Goal: Task Accomplishment & Management: Use online tool/utility

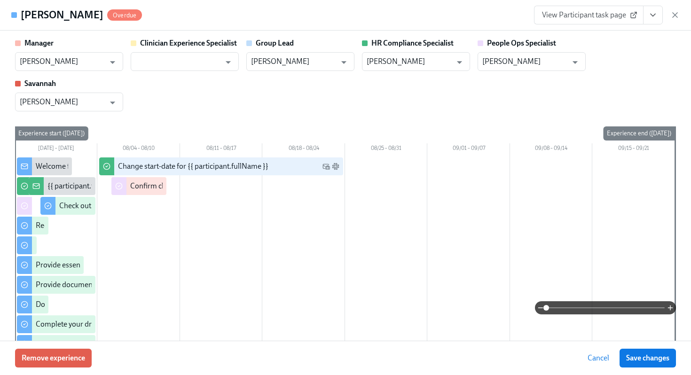
scroll to position [535, 0]
click at [673, 14] on icon "button" at bounding box center [674, 15] width 5 height 5
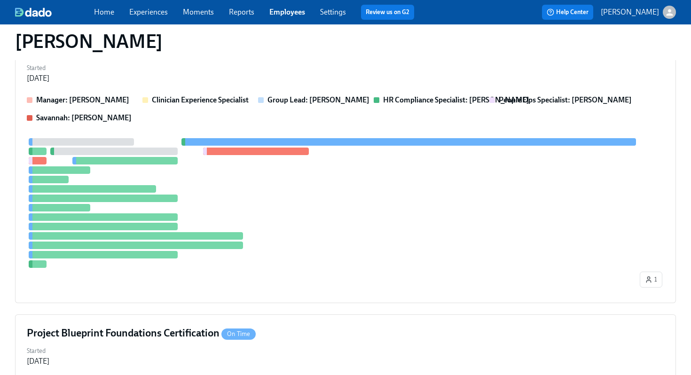
click at [281, 12] on link "Employees" at bounding box center [287, 12] width 36 height 9
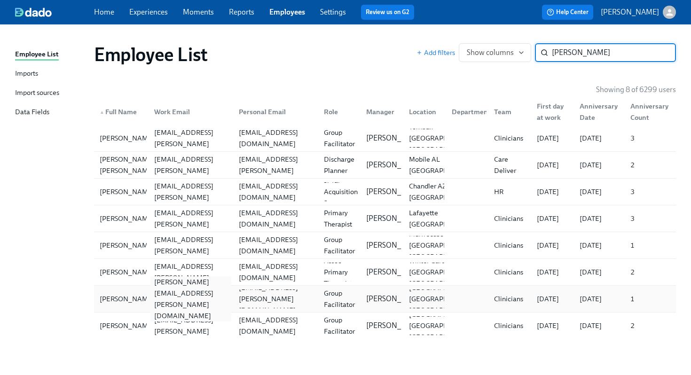
type input "dominiqu"
click at [187, 296] on div "dominique.vincent@charliehealth.com" at bounding box center [190, 298] width 81 height 45
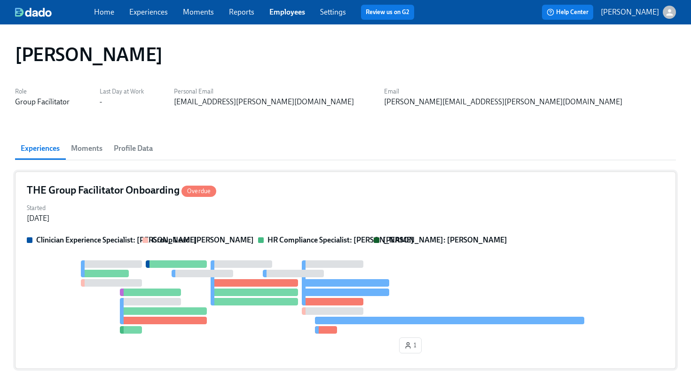
click at [293, 187] on div "THE Group Facilitator Onboarding Overdue" at bounding box center [345, 190] width 637 height 14
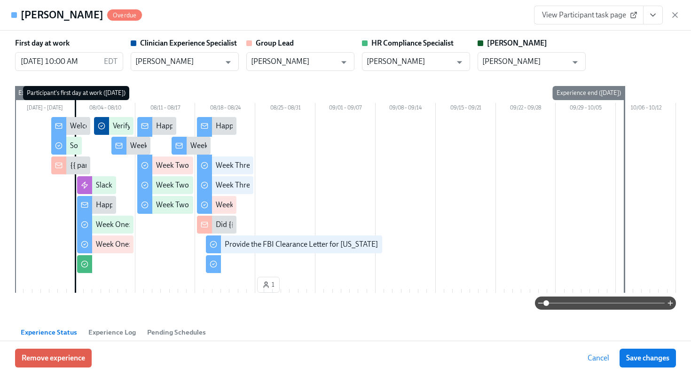
click at [661, 18] on button "View task page" at bounding box center [653, 15] width 20 height 19
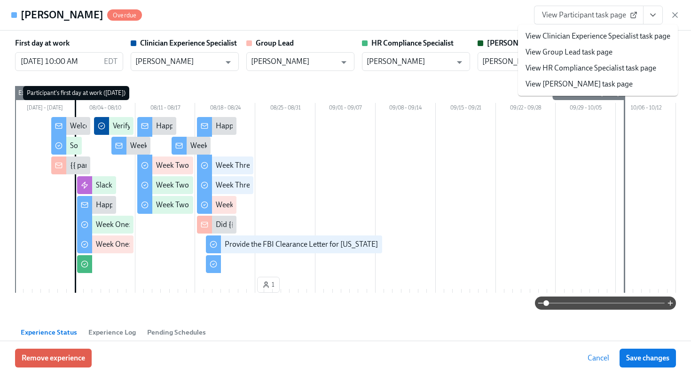
click at [598, 62] on li "View HR Compliance Specialist task page" at bounding box center [598, 68] width 160 height 16
click at [589, 67] on link "View HR Compliance Specialist task page" at bounding box center [590, 68] width 131 height 10
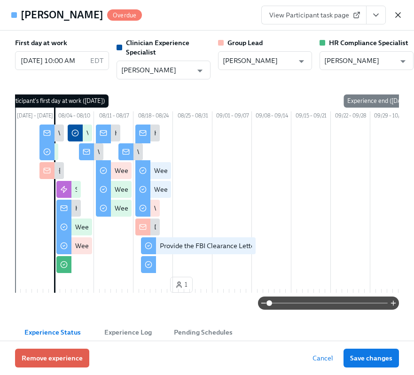
click at [399, 17] on icon "button" at bounding box center [397, 14] width 9 height 9
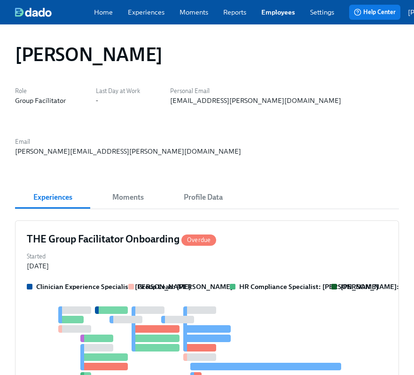
click at [281, 16] on link "Employees" at bounding box center [278, 12] width 34 height 9
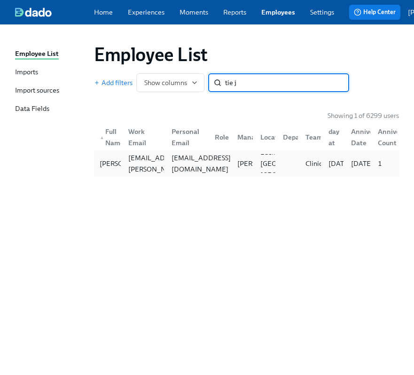
type input "tie j"
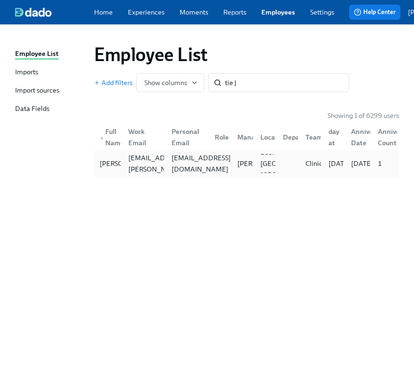
click at [196, 162] on div "tieshasjohnson@gmail.com" at bounding box center [201, 163] width 67 height 23
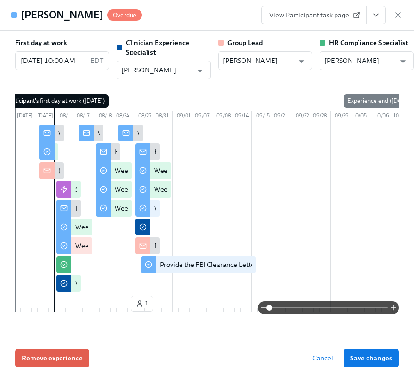
click at [376, 24] on button "View task page" at bounding box center [376, 15] width 20 height 19
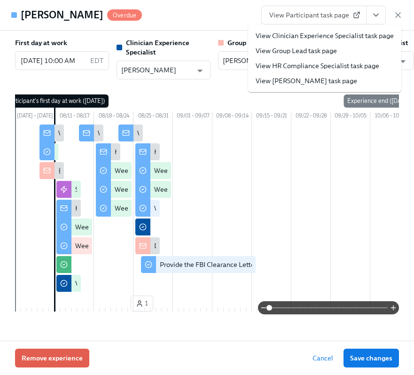
click at [329, 71] on li "View HR Compliance Specialist task page" at bounding box center [324, 65] width 153 height 15
click at [317, 64] on link "View HR Compliance Specialist task page" at bounding box center [318, 65] width 124 height 9
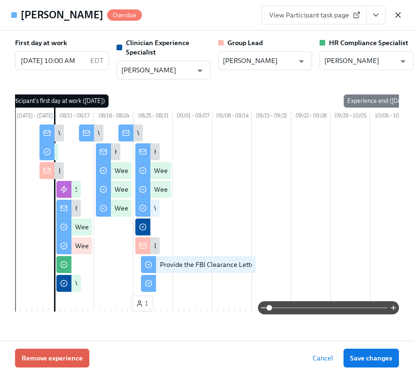
click at [399, 16] on icon "button" at bounding box center [397, 14] width 9 height 9
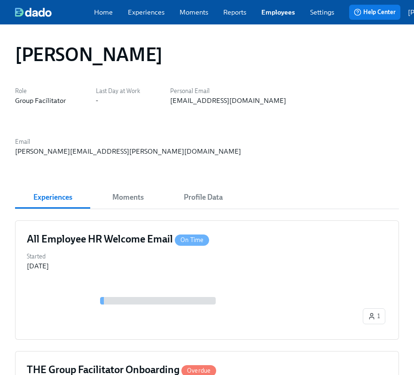
click at [295, 17] on link "Employees" at bounding box center [278, 12] width 34 height 9
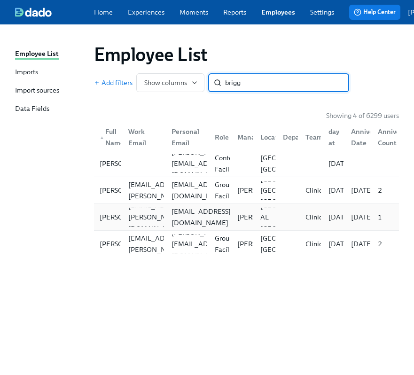
type input "brigg"
click at [187, 219] on div "nakairabriggs@gmail.com" at bounding box center [201, 217] width 67 height 23
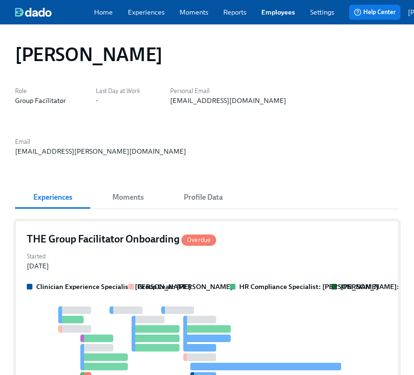
click at [225, 282] on strong "Group Lead: Marlee Billingsley" at bounding box center [185, 286] width 95 height 8
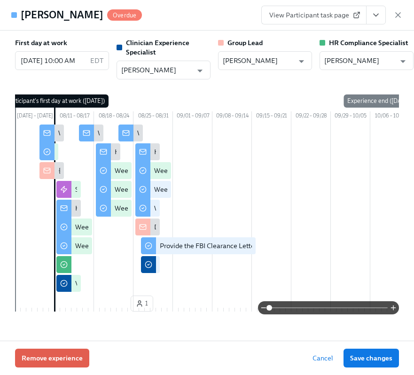
click at [379, 16] on icon "View task page" at bounding box center [375, 14] width 9 height 9
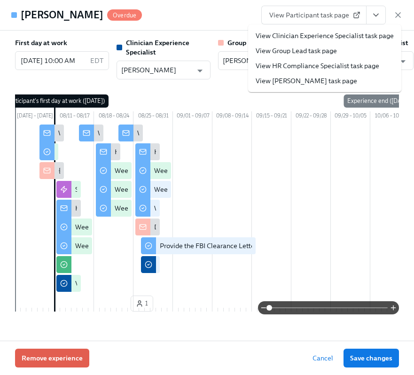
click at [325, 67] on link "View HR Compliance Specialist task page" at bounding box center [318, 65] width 124 height 9
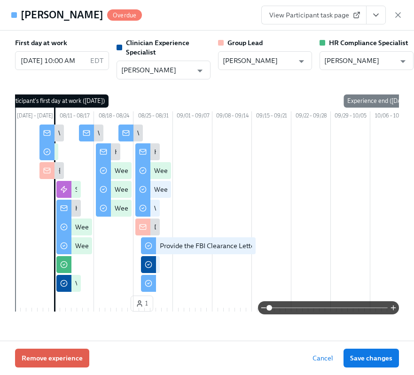
click at [396, 22] on div "View Participant task page" at bounding box center [331, 15] width 141 height 19
click at [403, 9] on div "Nakaira Briggs Overdue View Participant task page" at bounding box center [207, 15] width 414 height 31
click at [400, 12] on icon "button" at bounding box center [397, 14] width 9 height 9
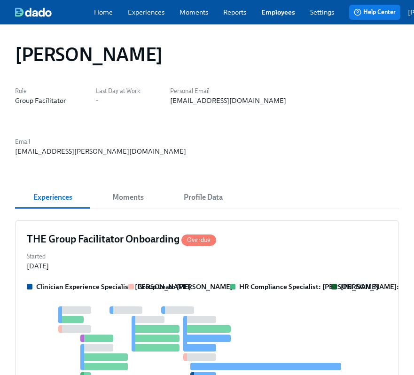
click at [287, 12] on link "Employees" at bounding box center [278, 12] width 34 height 9
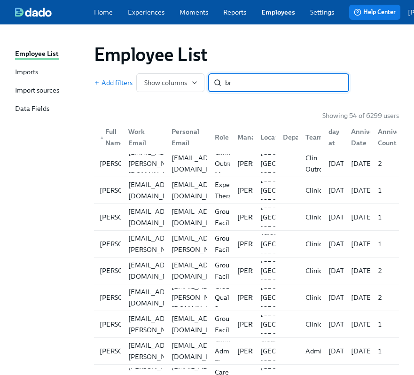
type input "b"
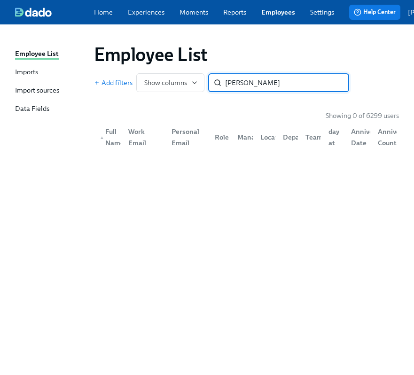
type input "nick bro"
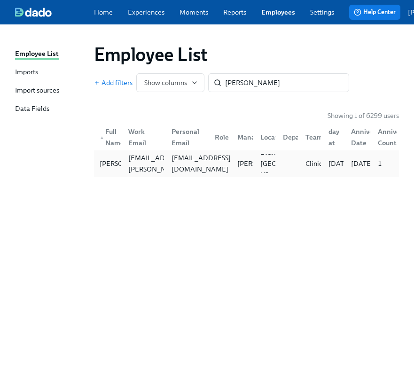
click at [203, 165] on div "nicholasb1983@gmail.com" at bounding box center [201, 163] width 67 height 23
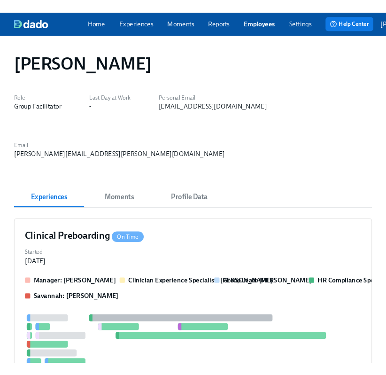
scroll to position [466, 0]
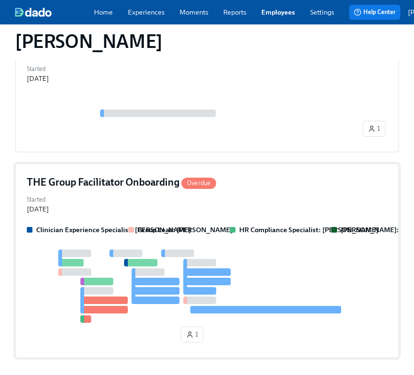
click at [206, 193] on div "Started Aug 07, 2025" at bounding box center [207, 203] width 360 height 21
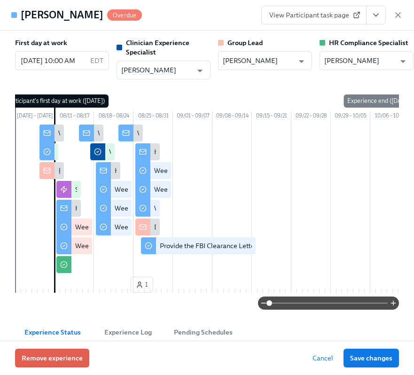
click at [381, 20] on button "View task page" at bounding box center [376, 15] width 20 height 19
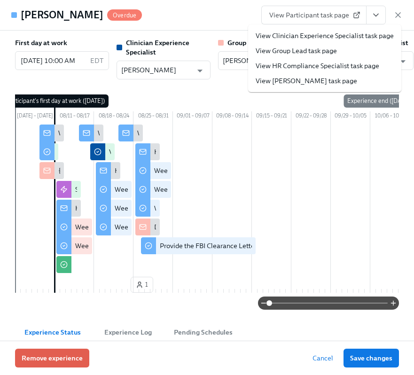
click at [326, 66] on link "View HR Compliance Specialist task page" at bounding box center [318, 65] width 124 height 9
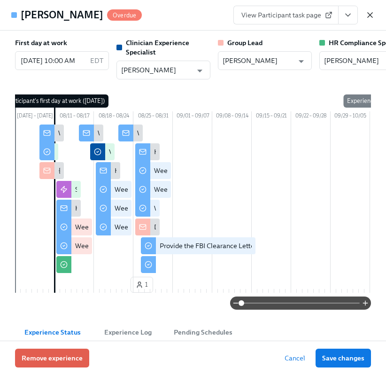
click at [374, 16] on icon "button" at bounding box center [369, 14] width 9 height 9
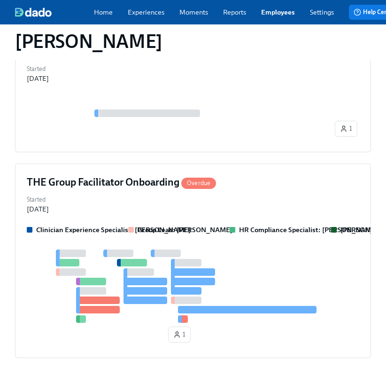
click at [294, 10] on link "Employees" at bounding box center [278, 12] width 34 height 9
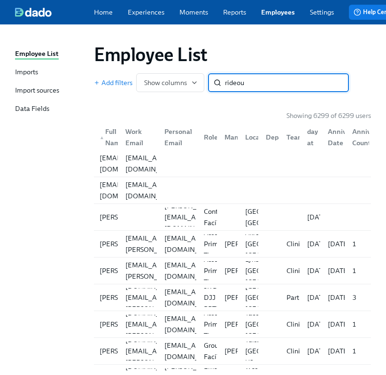
type input "rideout"
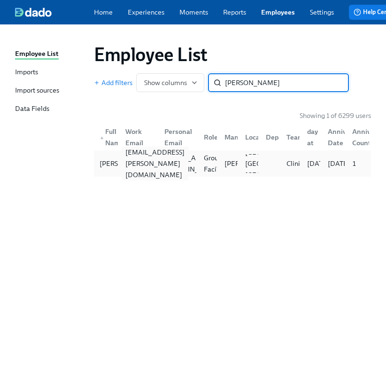
click at [147, 173] on div "annakaye.rideout@charliehealth.com" at bounding box center [137, 163] width 39 height 19
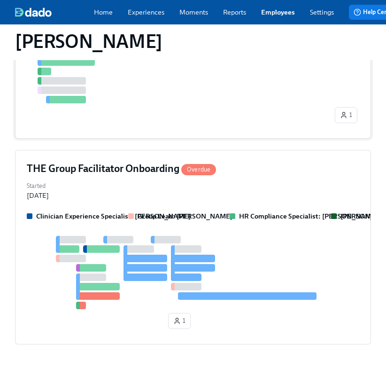
scroll to position [527, 0]
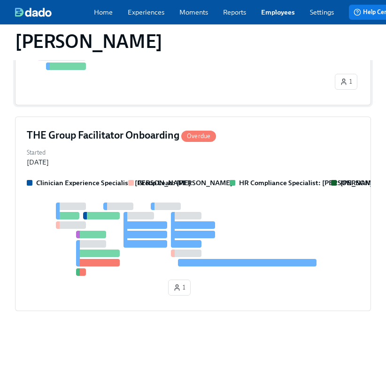
click at [208, 152] on div "Started Aug 07, 2025" at bounding box center [193, 156] width 333 height 21
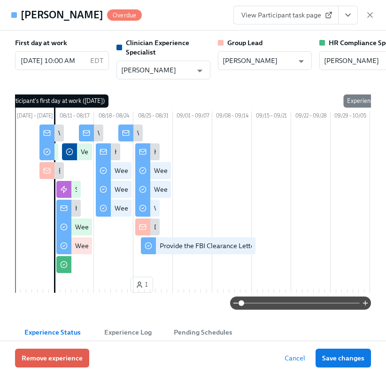
click at [357, 18] on button "View task page" at bounding box center [348, 15] width 20 height 19
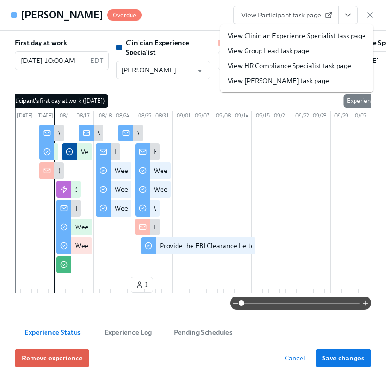
click at [300, 66] on link "View HR Compliance Specialist task page" at bounding box center [290, 65] width 124 height 9
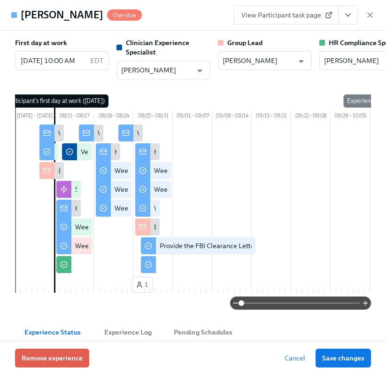
click at [370, 7] on div "View Participant task page" at bounding box center [303, 15] width 141 height 19
click at [371, 15] on icon "button" at bounding box center [369, 14] width 9 height 9
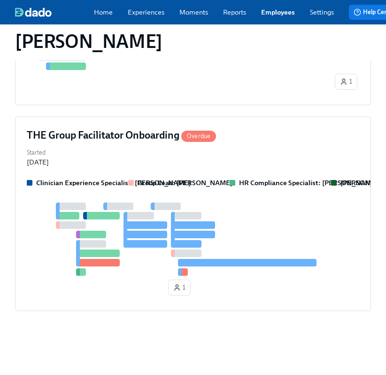
click at [275, 17] on link "Employees" at bounding box center [278, 12] width 34 height 9
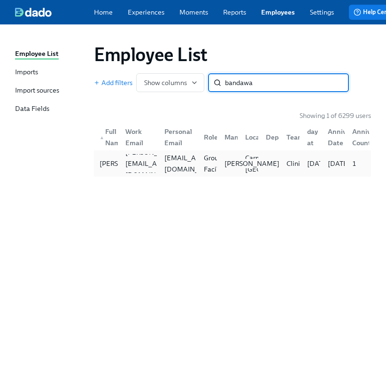
type input "bandawa"
click at [225, 159] on p "Aime Kunes" at bounding box center [252, 163] width 55 height 9
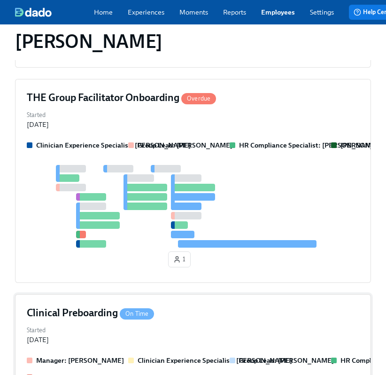
scroll to position [267, 0]
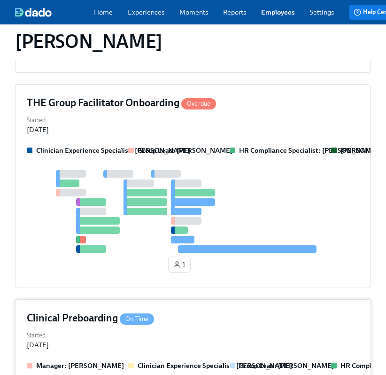
click at [214, 155] on div "Group Lead: Aime Kunes" at bounding box center [175, 150] width 94 height 9
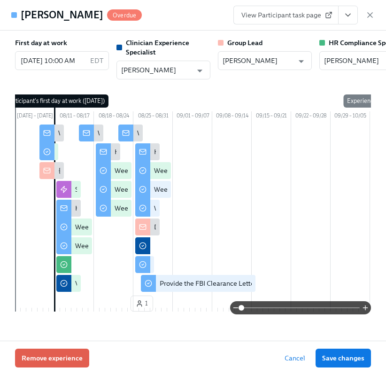
click at [355, 10] on button "View task page" at bounding box center [348, 15] width 20 height 19
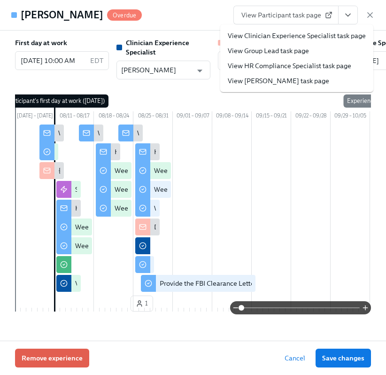
click at [319, 70] on li "View HR Compliance Specialist task page" at bounding box center [296, 65] width 153 height 15
click at [299, 65] on link "View HR Compliance Specialist task page" at bounding box center [290, 65] width 124 height 9
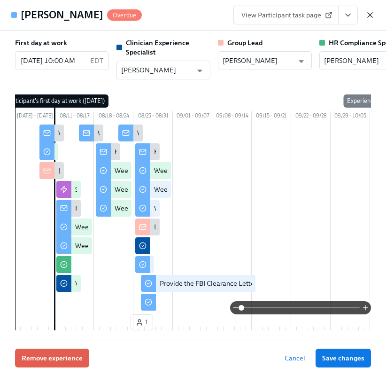
click at [372, 13] on icon "button" at bounding box center [370, 15] width 5 height 5
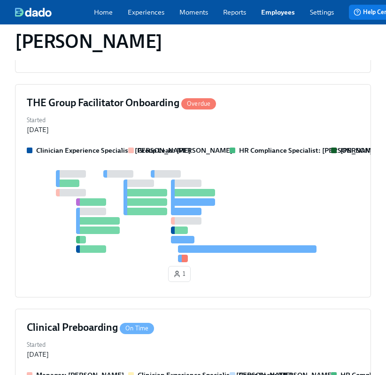
click at [291, 19] on div "Home Experiences Moments Reports Employees Settings Review us on G2 Help Center…" at bounding box center [247, 12] width 495 height 24
click at [287, 17] on link "Employees" at bounding box center [278, 12] width 34 height 9
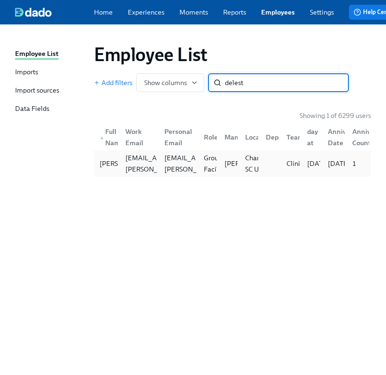
type input "delest"
click at [186, 177] on div "Tiarra Deleston tiarra.deleston@charliehealth.com tiarra.deleston@yahoo.com Gro…" at bounding box center [232, 163] width 277 height 26
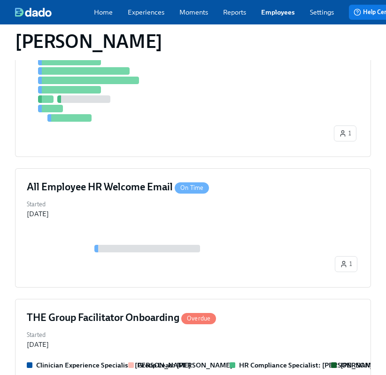
scroll to position [536, 0]
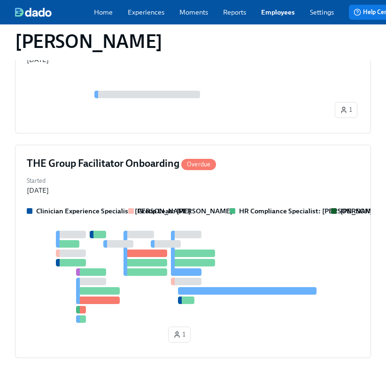
click at [186, 206] on div "Clinician Experience Specialist: Lara Babalola Group Lead: Itoro Udoeyop HR Com…" at bounding box center [193, 276] width 333 height 140
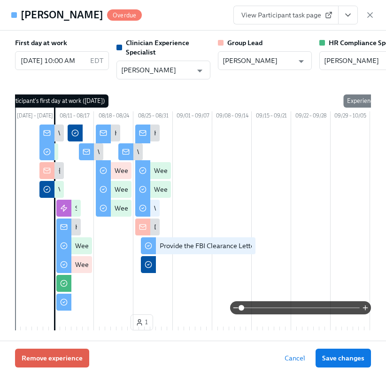
click at [346, 16] on icon "View task page" at bounding box center [347, 14] width 9 height 9
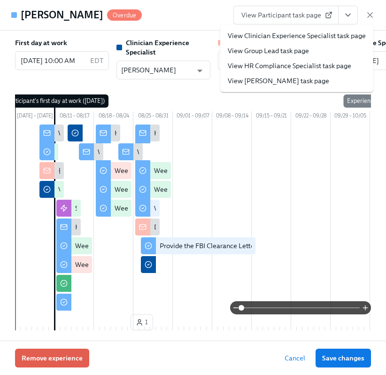
click at [295, 69] on link "View HR Compliance Specialist task page" at bounding box center [290, 65] width 124 height 9
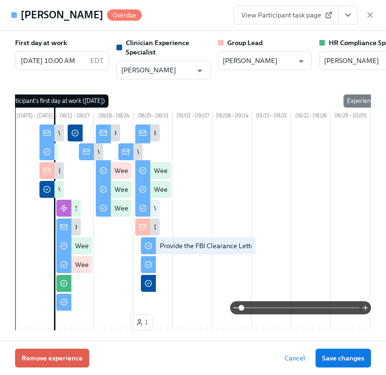
click at [346, 21] on button "View task page" at bounding box center [348, 15] width 20 height 19
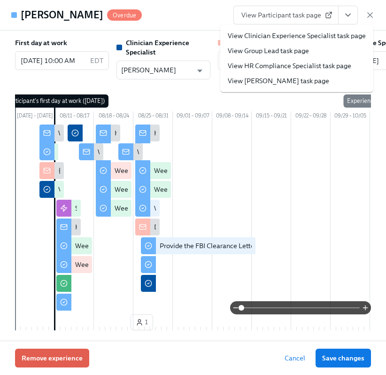
click at [255, 70] on li "View HR Compliance Specialist task page" at bounding box center [296, 65] width 153 height 15
click at [249, 64] on link "View HR Compliance Specialist task page" at bounding box center [290, 65] width 124 height 9
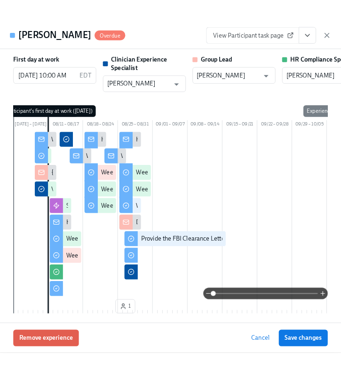
scroll to position [14, 0]
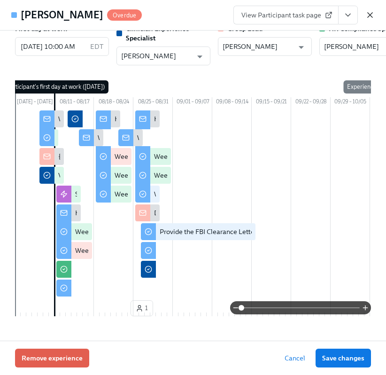
click at [373, 15] on icon "button" at bounding box center [369, 14] width 9 height 9
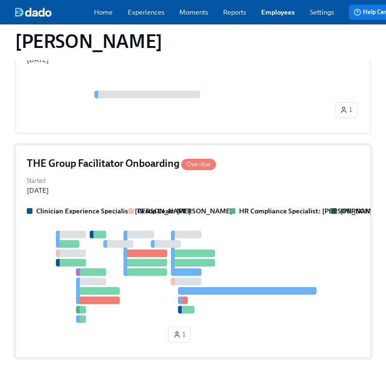
click at [246, 156] on div "THE Group Facilitator Onboarding Overdue" at bounding box center [193, 163] width 333 height 14
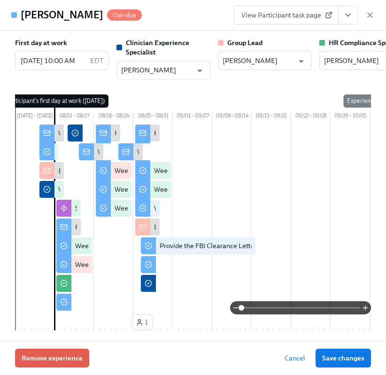
click at [347, 15] on icon "View task page" at bounding box center [348, 15] width 5 height 2
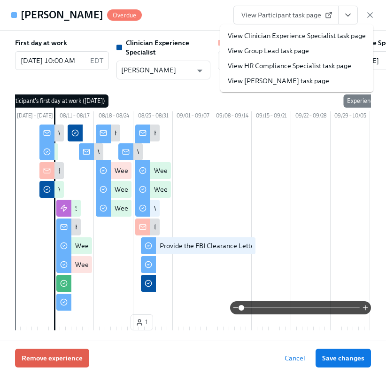
click at [295, 62] on link "View HR Compliance Specialist task page" at bounding box center [290, 65] width 124 height 9
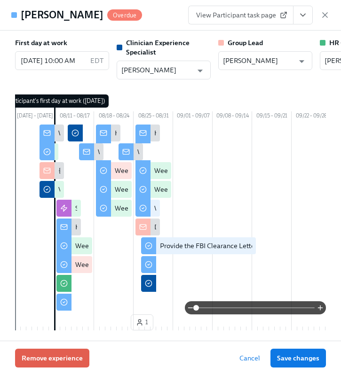
click at [323, 14] on icon "button" at bounding box center [324, 15] width 5 height 5
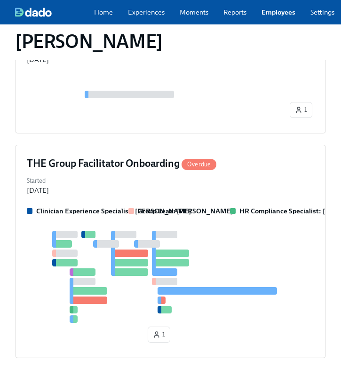
click at [272, 16] on link "Employees" at bounding box center [278, 12] width 34 height 9
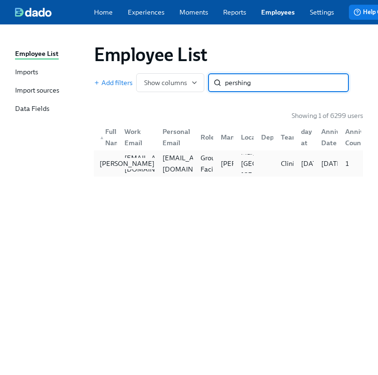
type input "pershing"
click at [112, 164] on div "Austin Pershing" at bounding box center [127, 163] width 62 height 11
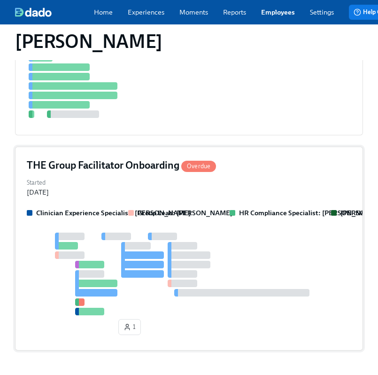
scroll to position [458, 0]
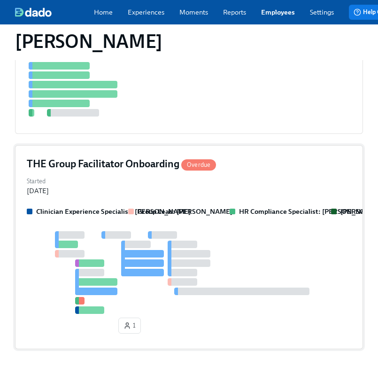
click at [191, 195] on div "Started Aug 14, 2025" at bounding box center [189, 185] width 325 height 21
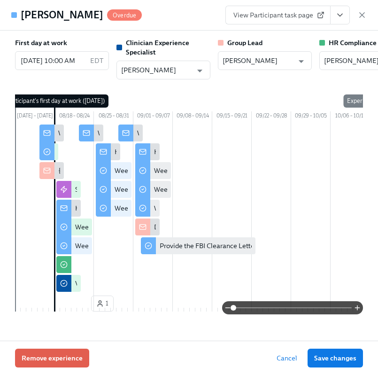
click at [343, 17] on icon "View task page" at bounding box center [339, 14] width 9 height 9
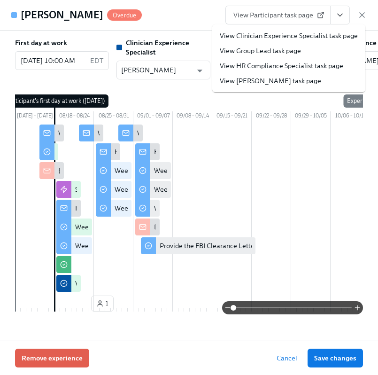
click at [283, 59] on li "View HR Compliance Specialist task page" at bounding box center [288, 65] width 153 height 15
click at [269, 62] on link "View HR Compliance Specialist task page" at bounding box center [282, 65] width 124 height 9
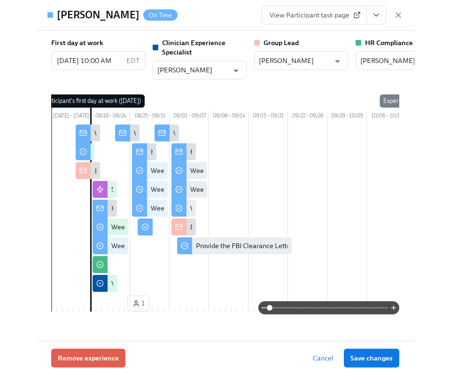
scroll to position [449, 0]
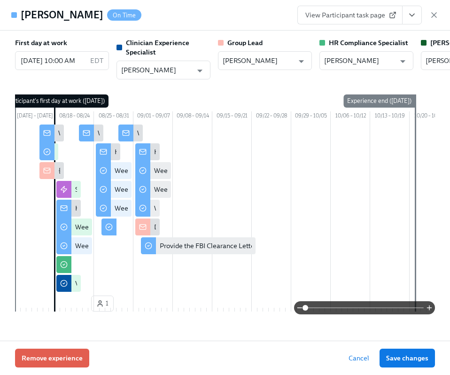
click at [206, 31] on div "First day at work 08/18/2025 10:00 AM EDT ​ Clinician Experience Specialist Mag…" at bounding box center [225, 186] width 450 height 310
click at [435, 16] on icon "button" at bounding box center [433, 14] width 9 height 9
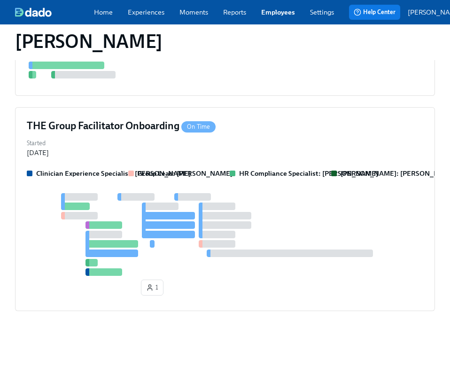
click at [252, 14] on div "Home Experiences Moments Reports Employees Settings Review us on G2" at bounding box center [221, 12] width 255 height 9
click at [278, 14] on link "Employees" at bounding box center [278, 12] width 34 height 9
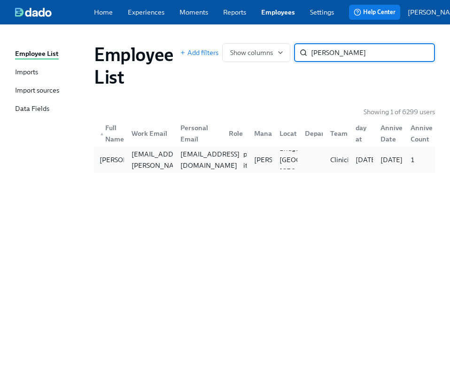
type input "brandon sm"
click at [179, 157] on div "basebrandon3@gmail.com" at bounding box center [197, 159] width 49 height 19
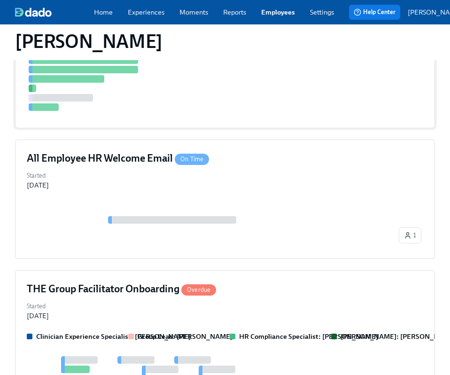
scroll to position [477, 0]
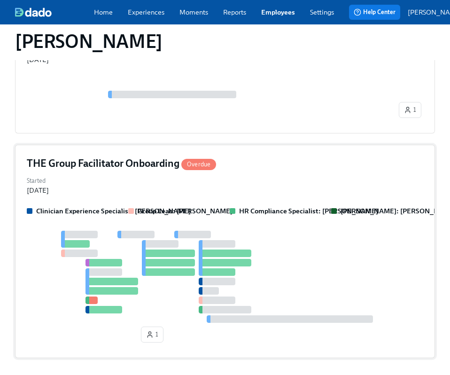
click at [205, 156] on h4 "THE Group Facilitator Onboarding Overdue" at bounding box center [121, 163] width 189 height 14
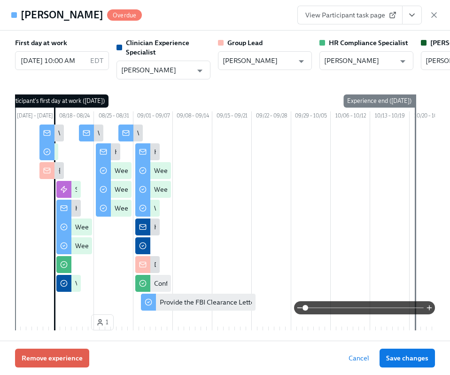
click at [414, 7] on button "View task page" at bounding box center [412, 15] width 20 height 19
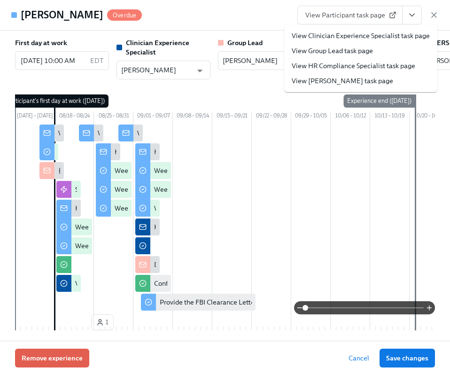
click at [359, 69] on link "View HR Compliance Specialist task page" at bounding box center [354, 65] width 124 height 9
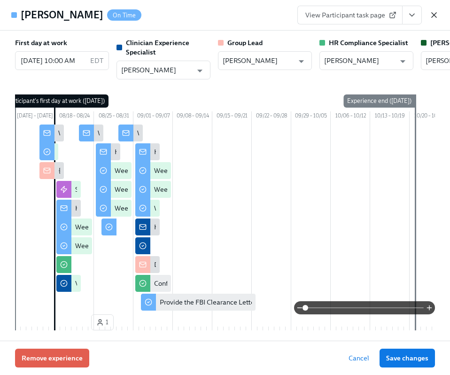
click at [429, 12] on icon "button" at bounding box center [433, 14] width 9 height 9
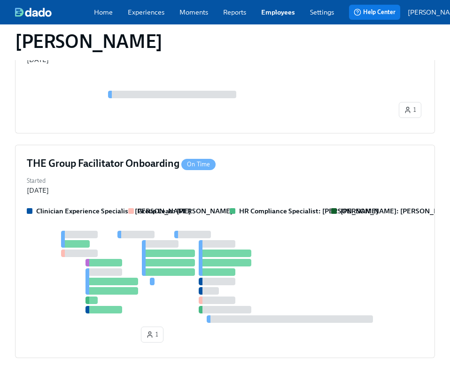
click at [269, 15] on link "Employees" at bounding box center [278, 12] width 34 height 9
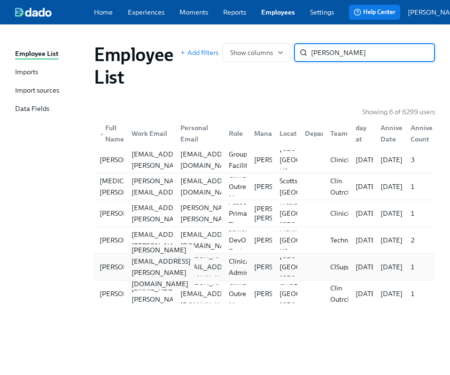
type input "sando"
click at [169, 270] on div "martina.sandoval@charliehealth.com" at bounding box center [161, 266] width 67 height 45
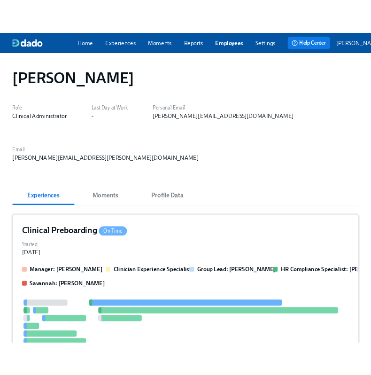
scroll to position [449, 0]
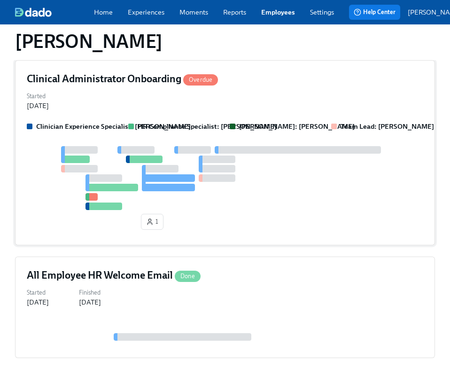
click at [267, 146] on div at bounding box center [225, 178] width 397 height 64
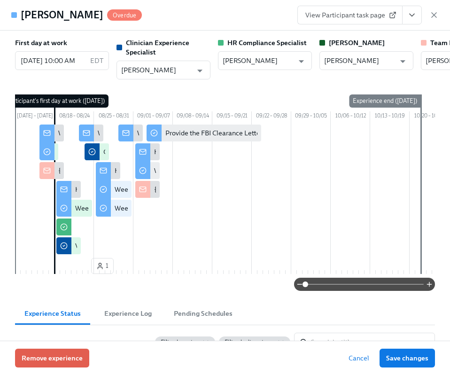
click at [405, 16] on button "View task page" at bounding box center [412, 15] width 20 height 19
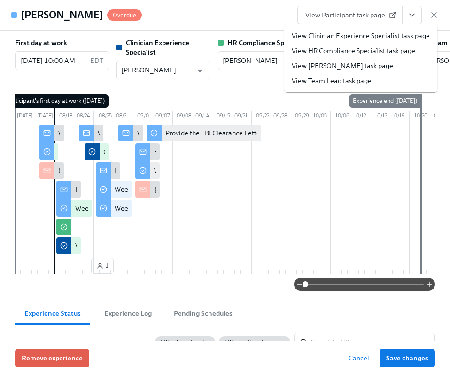
click at [347, 49] on link "View HR Compliance Specialist task page" at bounding box center [354, 50] width 124 height 9
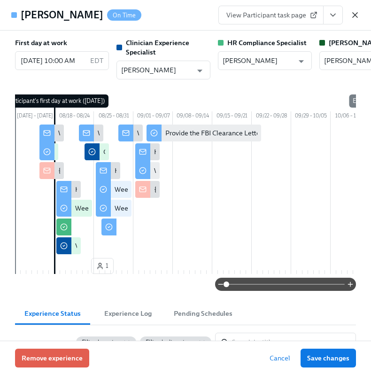
click at [359, 13] on icon "button" at bounding box center [354, 14] width 9 height 9
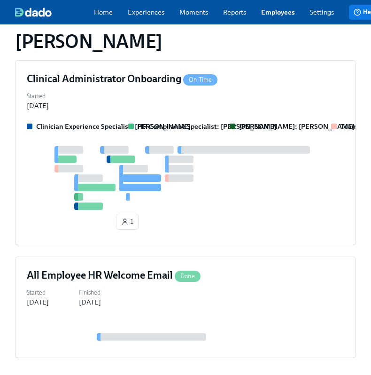
click at [293, 17] on link "Employees" at bounding box center [278, 12] width 34 height 9
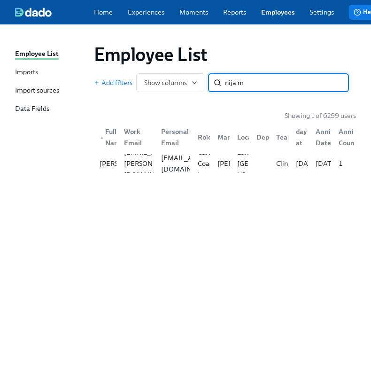
type input "nija m"
click at [208, 150] on div "▲ Full Name Work Email Personal Email Role Manager Location Department Team Fir…" at bounding box center [225, 135] width 262 height 30
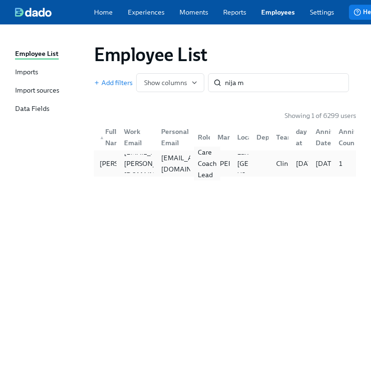
click at [202, 162] on div "Care Coach Lead" at bounding box center [207, 164] width 26 height 34
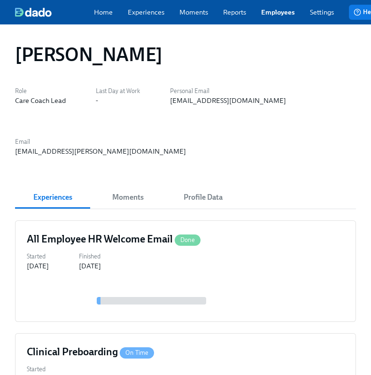
scroll to position [518, 0]
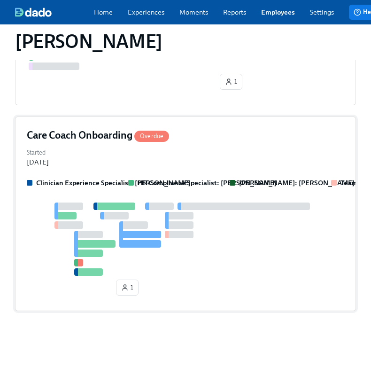
click at [220, 210] on div "1" at bounding box center [186, 250] width 318 height 97
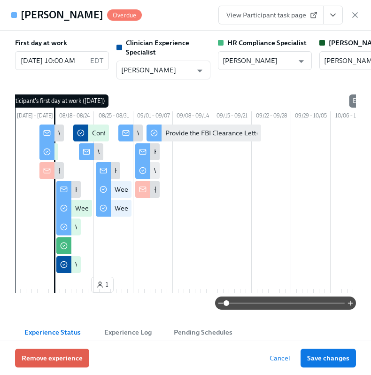
click at [336, 14] on icon "View task page" at bounding box center [332, 14] width 9 height 9
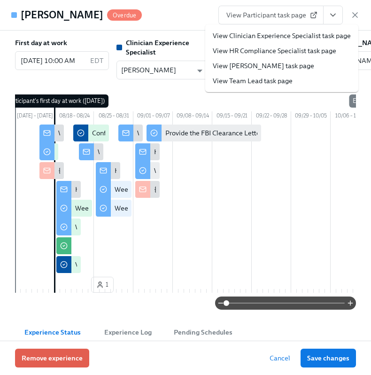
click at [288, 56] on li "View HR Compliance Specialist task page" at bounding box center [281, 50] width 153 height 15
click at [278, 51] on link "View HR Compliance Specialist task page" at bounding box center [275, 50] width 124 height 9
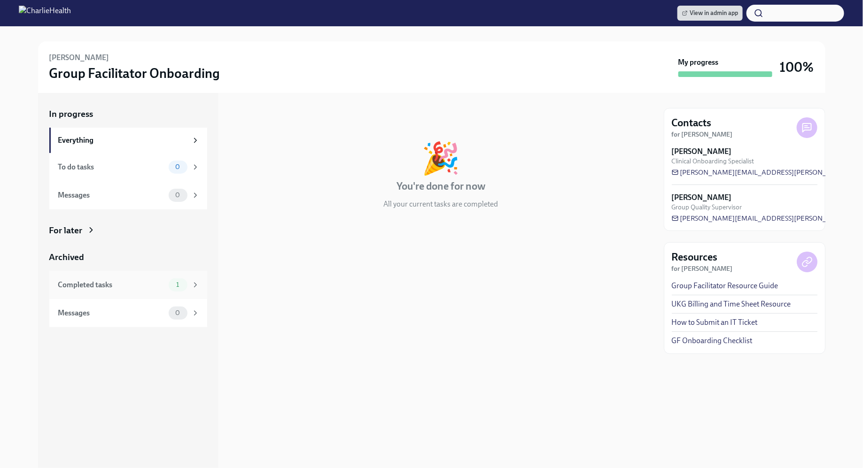
click at [165, 291] on div "Completed tasks 1" at bounding box center [128, 285] width 158 height 28
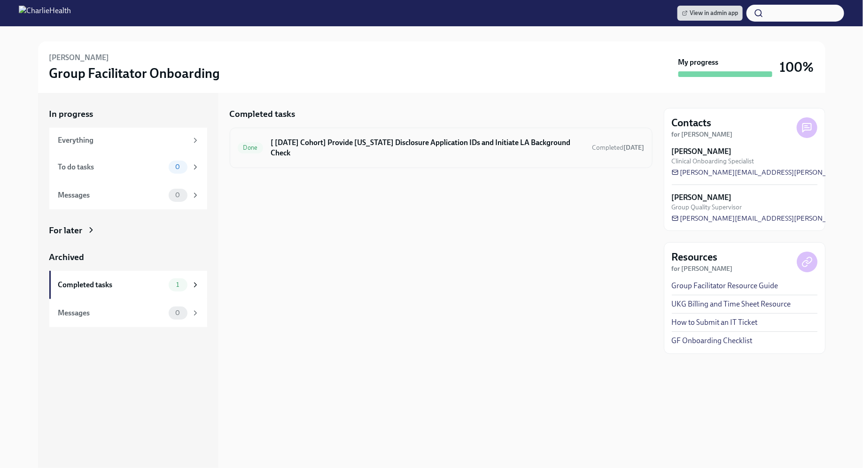
click at [367, 136] on div "Done [ Aug 4th Cohort] Provide Utah Disclosure Application IDs and Initiate LA …" at bounding box center [441, 148] width 407 height 24
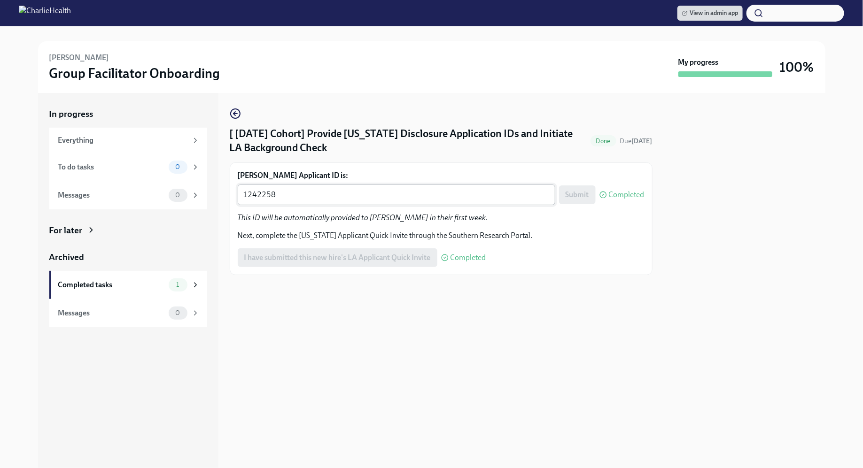
click at [365, 188] on div "1242258 x ​" at bounding box center [397, 195] width 318 height 21
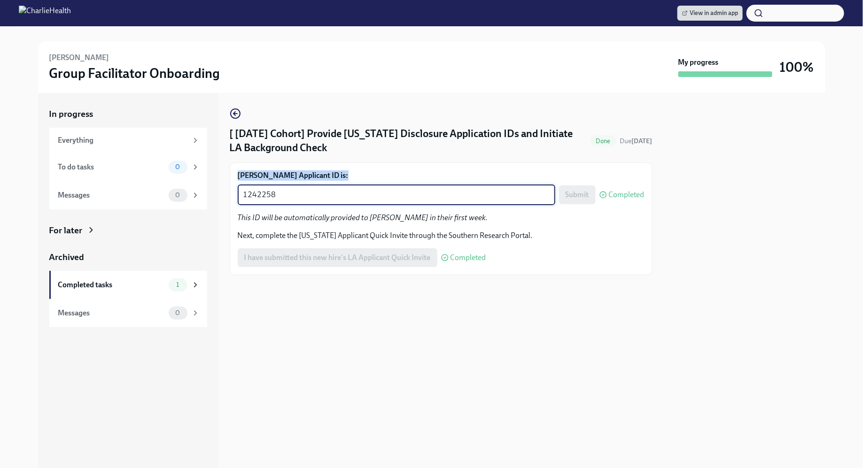
click at [365, 188] on div "1242258 x ​" at bounding box center [397, 195] width 318 height 21
click at [336, 195] on textarea "1242258" at bounding box center [396, 194] width 306 height 11
paste textarea "4234"
type textarea "1244234"
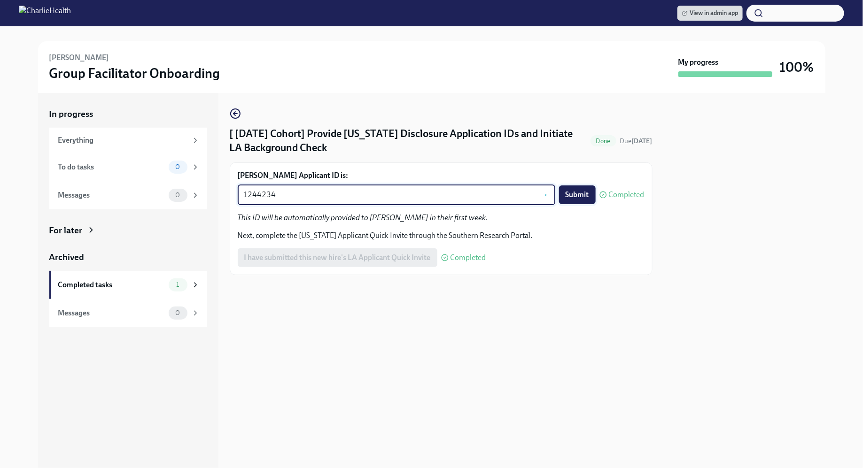
click at [578, 194] on span "Submit" at bounding box center [577, 194] width 23 height 9
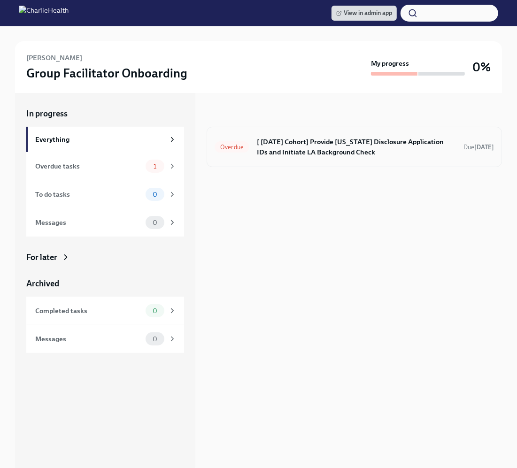
click at [312, 159] on div "Overdue [ Aug 11th Cohort] Provide Utah Disclosure Application IDs and Initiate…" at bounding box center [355, 147] width 280 height 24
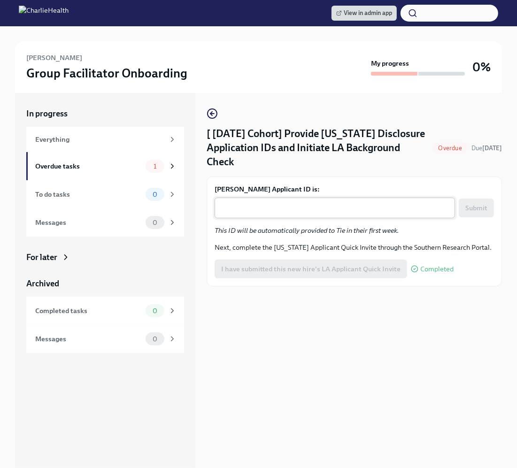
click at [293, 205] on textarea "Tie Johnson's Applicant ID is:" at bounding box center [334, 207] width 229 height 11
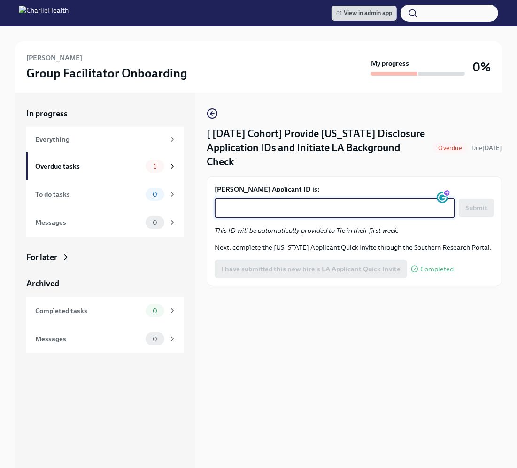
paste textarea "1244244"
type textarea "1244244"
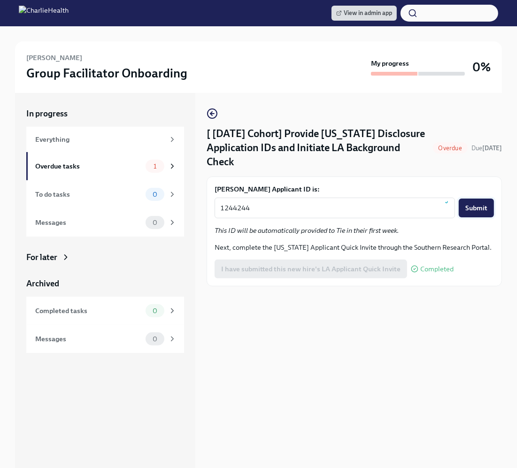
click at [478, 203] on span "Submit" at bounding box center [477, 207] width 22 height 9
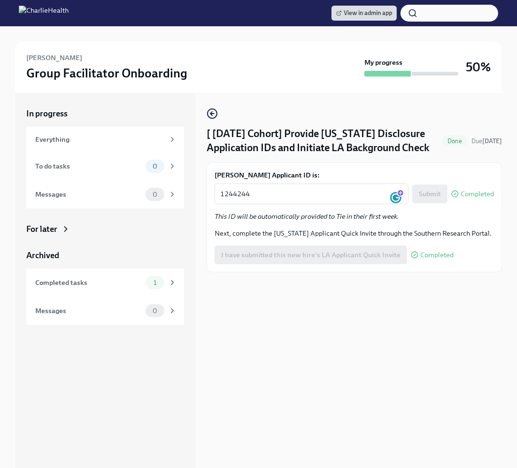
click at [369, 298] on div "[ Aug 11th Cohort] Provide Utah Disclosure Application IDs and Initiate LA Back…" at bounding box center [354, 280] width 295 height 375
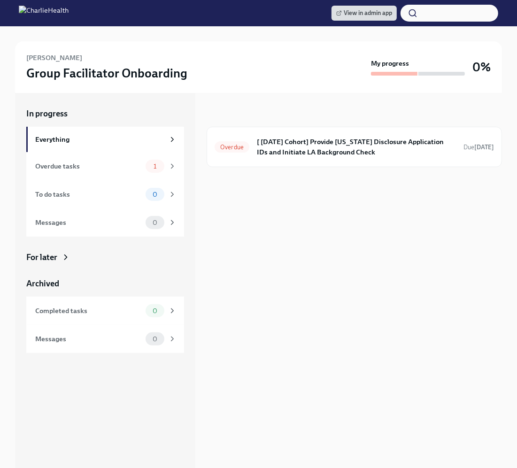
click at [297, 150] on h6 "[ [DATE] Cohort] Provide [US_STATE] Disclosure Application IDs and Initiate LA …" at bounding box center [356, 147] width 199 height 21
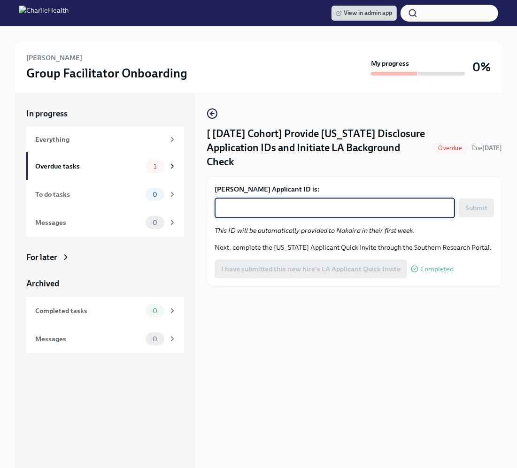
click at [299, 202] on textarea "[PERSON_NAME] Applicant ID is:" at bounding box center [334, 207] width 229 height 11
paste textarea "1244250"
type textarea "1244250"
click at [478, 203] on span "Submit" at bounding box center [477, 207] width 22 height 9
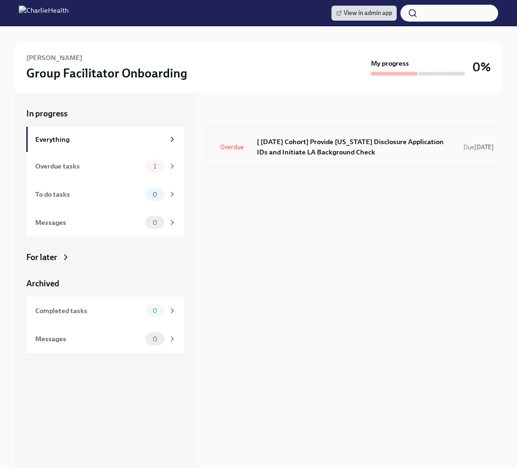
click at [234, 145] on span "Overdue" at bounding box center [232, 147] width 35 height 7
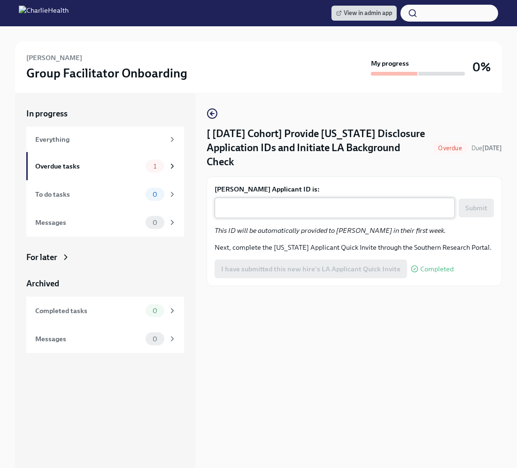
click at [269, 202] on textarea "Nick Brown's Applicant ID is:" at bounding box center [334, 207] width 229 height 11
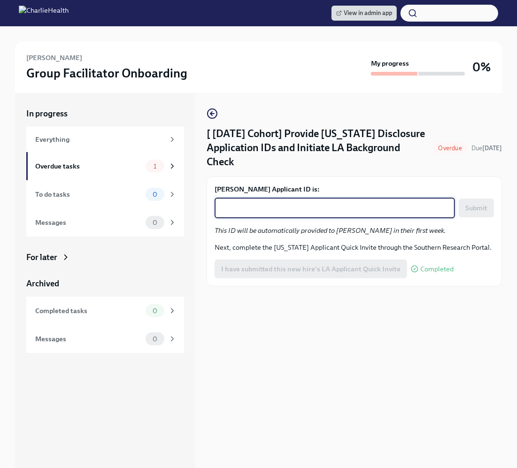
paste textarea "1244251"
type textarea "1244251"
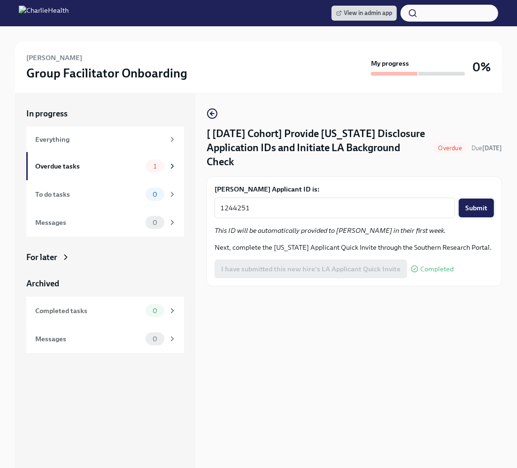
click at [480, 203] on span "Submit" at bounding box center [477, 207] width 22 height 9
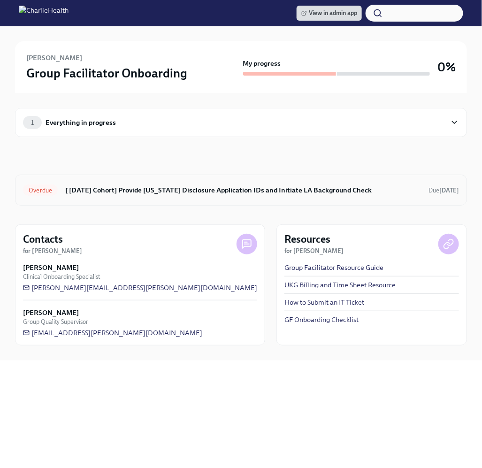
click at [249, 194] on h6 "[ [DATE] Cohort] Provide [US_STATE] Disclosure Application IDs and Initiate LA …" at bounding box center [243, 190] width 356 height 10
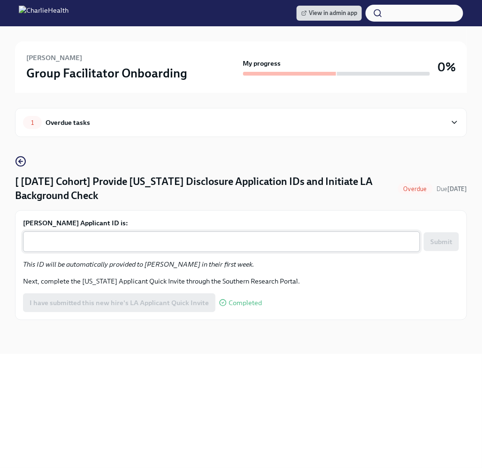
click at [221, 234] on div "x ​" at bounding box center [221, 242] width 397 height 21
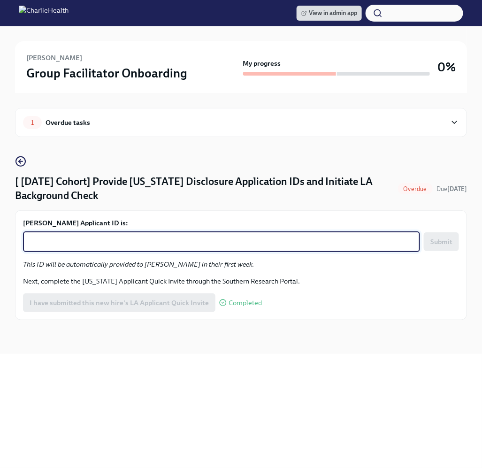
paste textarea "1244252"
type textarea "1244252"
click at [439, 234] on button "Submit" at bounding box center [441, 242] width 35 height 19
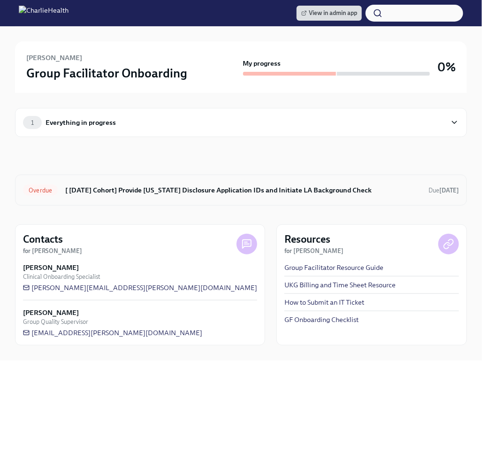
click at [186, 191] on h6 "[ [DATE] Cohort] Provide [US_STATE] Disclosure Application IDs and Initiate LA …" at bounding box center [243, 190] width 356 height 10
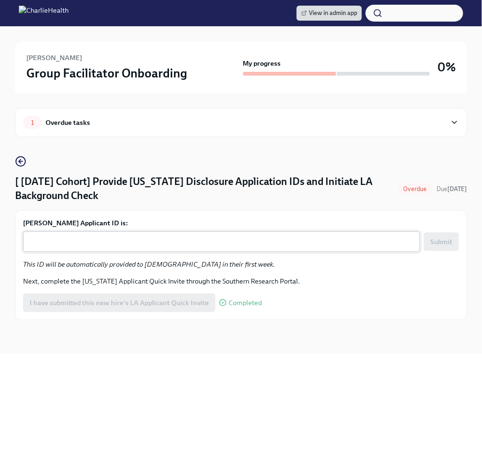
click at [122, 242] on textarea "Mariam Bandawal's Applicant ID is:" at bounding box center [222, 241] width 386 height 11
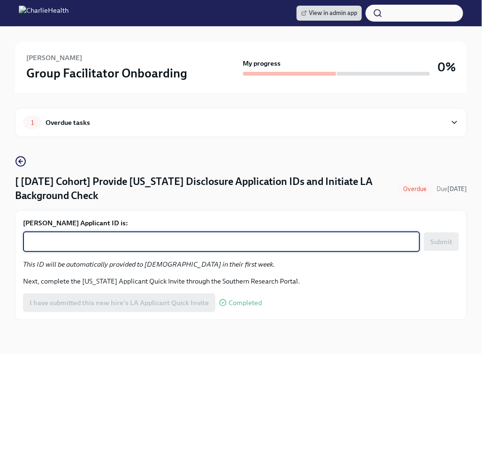
paste textarea "1244256"
type textarea "1244256"
click at [441, 242] on span "Submit" at bounding box center [442, 241] width 22 height 9
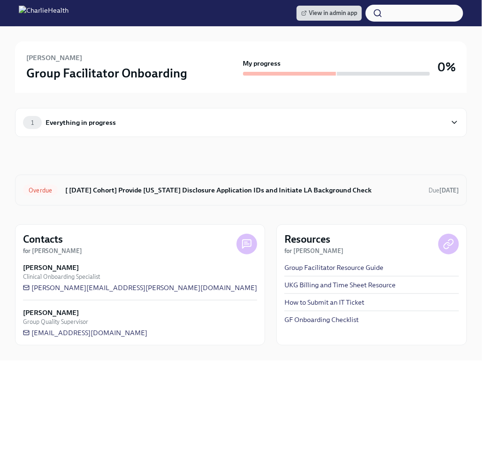
click at [220, 180] on div "Overdue [ [DATE] Cohort] Provide [US_STATE] Disclosure Application IDs and Init…" at bounding box center [241, 190] width 452 height 31
click at [211, 191] on h6 "[ Aug 11th Cohort] Provide Utah Disclosure Application IDs and Initiate LA Back…" at bounding box center [243, 190] width 356 height 10
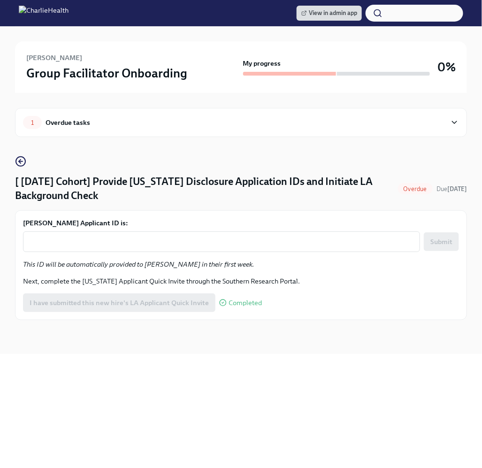
click at [174, 222] on label "Tiarra Deleston's Applicant ID is:" at bounding box center [241, 222] width 436 height 9
click at [174, 236] on textarea "Tiarra Deleston's Applicant ID is:" at bounding box center [222, 241] width 386 height 11
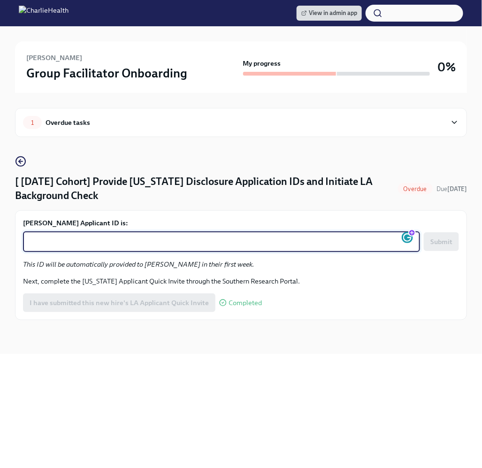
paste textarea "1244262"
type textarea "1244262"
click at [432, 241] on span "Submit" at bounding box center [442, 241] width 22 height 9
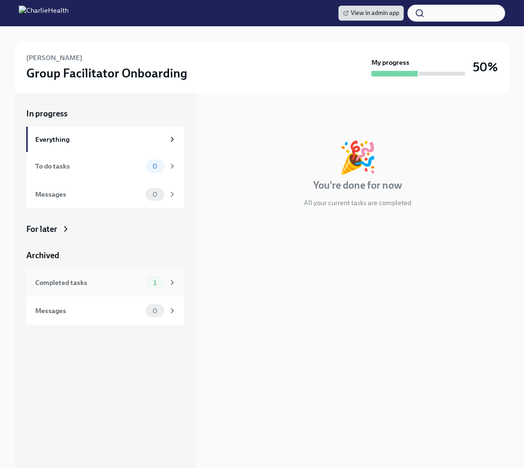
click at [129, 280] on div "Completed tasks" at bounding box center [88, 283] width 107 height 10
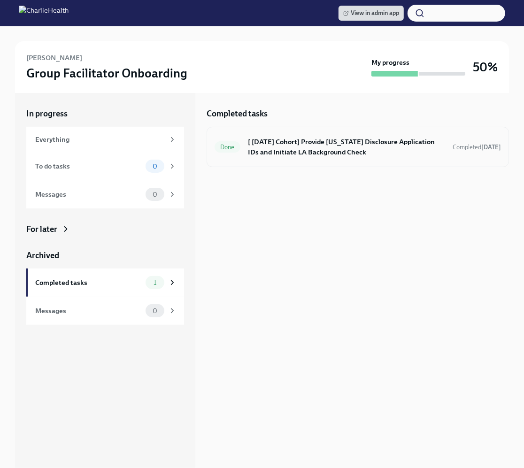
click at [273, 138] on h6 "[ Aug 11th Cohort] Provide Utah Disclosure Application IDs and Initiate LA Back…" at bounding box center [346, 147] width 197 height 21
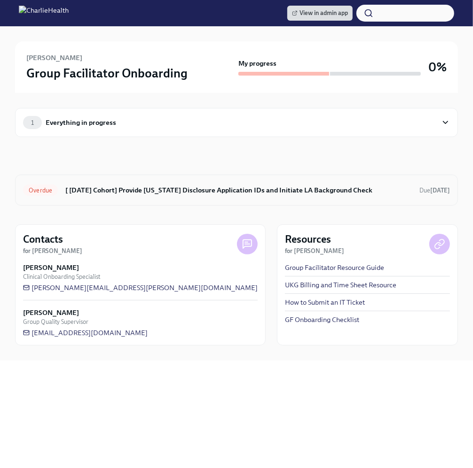
click at [161, 188] on h6 "[ [DATE] Cohort] Provide [US_STATE] Disclosure Application IDs and Initiate LA …" at bounding box center [238, 190] width 346 height 10
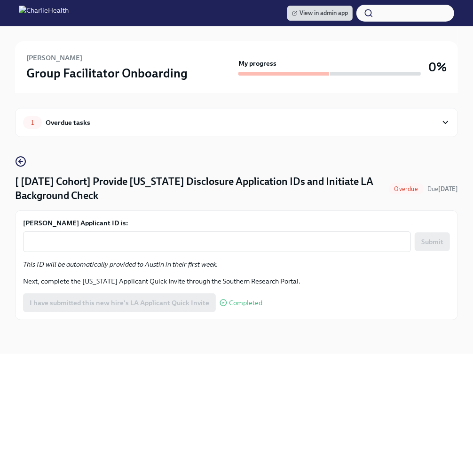
click at [157, 225] on label "Austin Pershing's Applicant ID is:" at bounding box center [236, 222] width 427 height 9
click at [157, 236] on textarea "Austin Pershing's Applicant ID is:" at bounding box center [217, 241] width 376 height 11
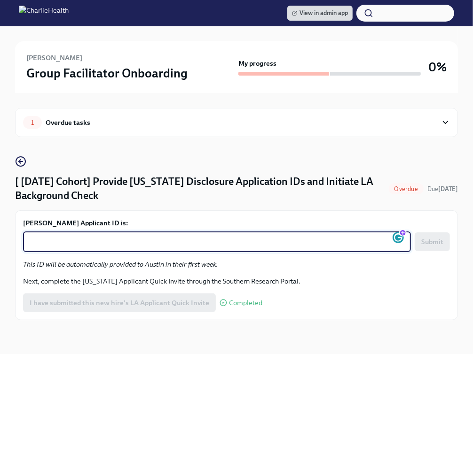
paste textarea "1244274"
type textarea "1244274"
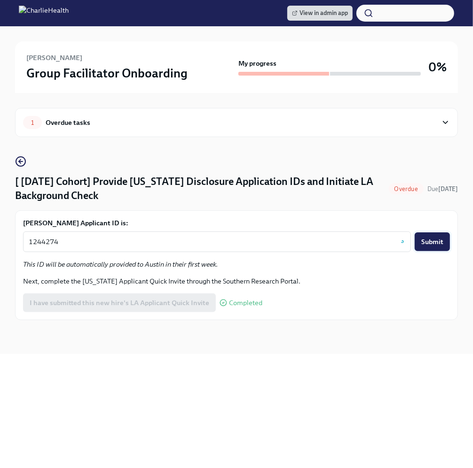
click at [431, 249] on button "Submit" at bounding box center [431, 242] width 35 height 19
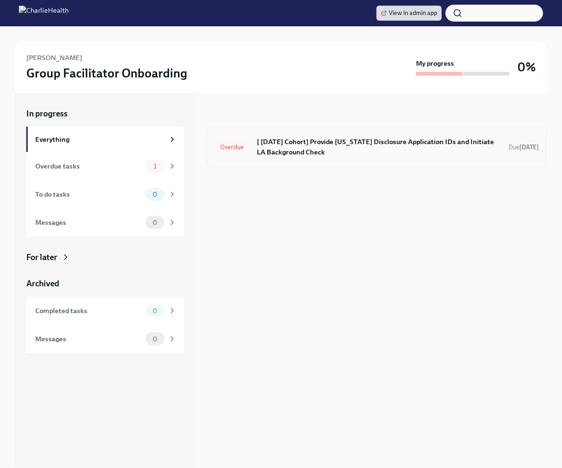
click at [352, 153] on h6 "[ [DATE] Cohort] Provide [US_STATE] Disclosure Application IDs and Initiate LA …" at bounding box center [379, 147] width 244 height 21
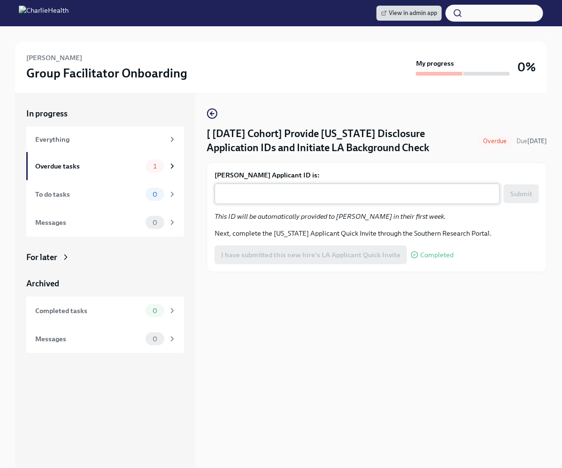
click at [322, 194] on div "x ​" at bounding box center [358, 194] width 286 height 21
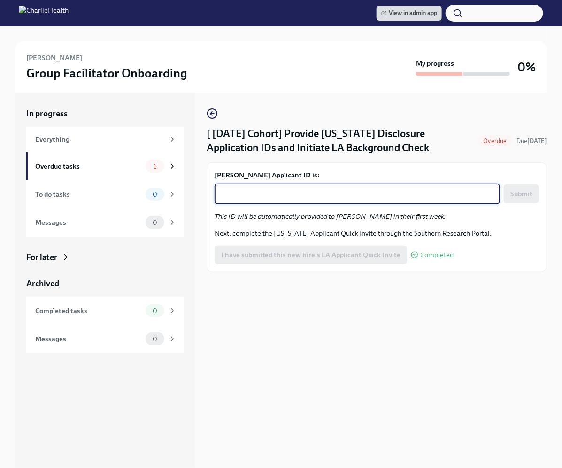
paste textarea "1244284"
type textarea "1244284"
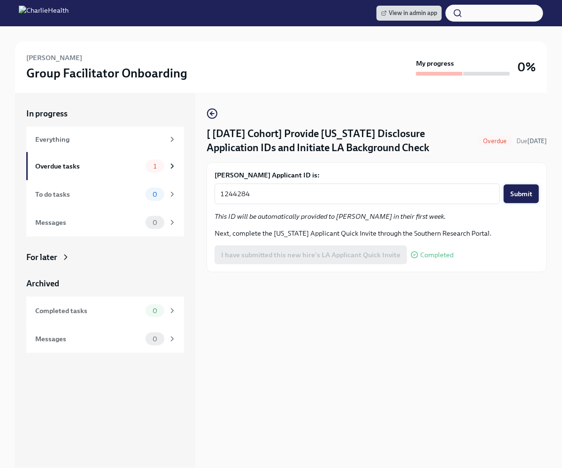
click at [512, 194] on button "Submit" at bounding box center [521, 194] width 35 height 19
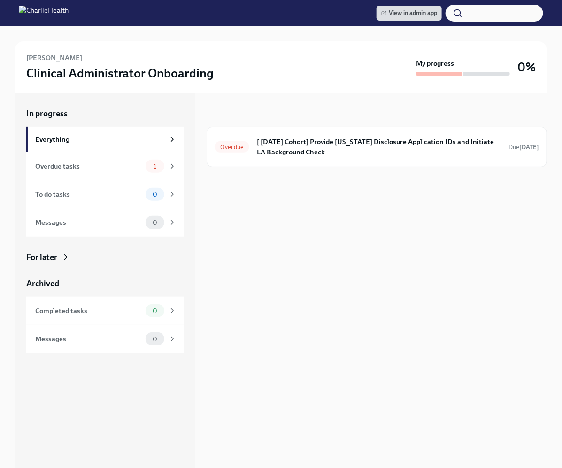
click at [281, 151] on h6 "[ [DATE] Cohort] Provide [US_STATE] Disclosure Application IDs and Initiate LA …" at bounding box center [379, 147] width 244 height 21
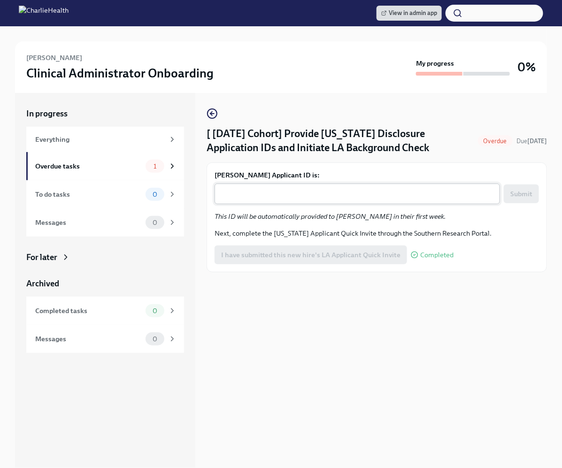
click at [272, 200] on textarea "Martina Sandoval's Applicant ID is:" at bounding box center [357, 193] width 274 height 11
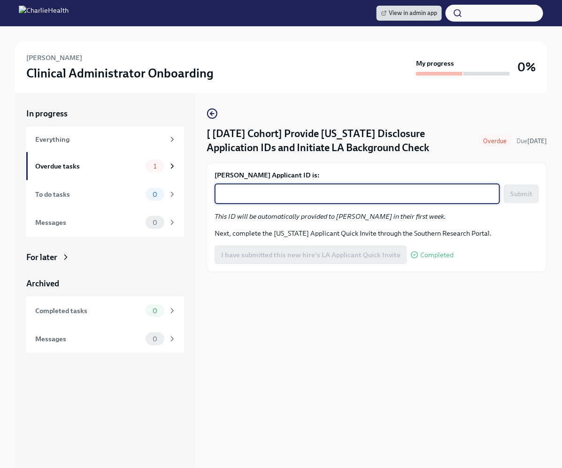
paste textarea "1244291"
type textarea "1244291"
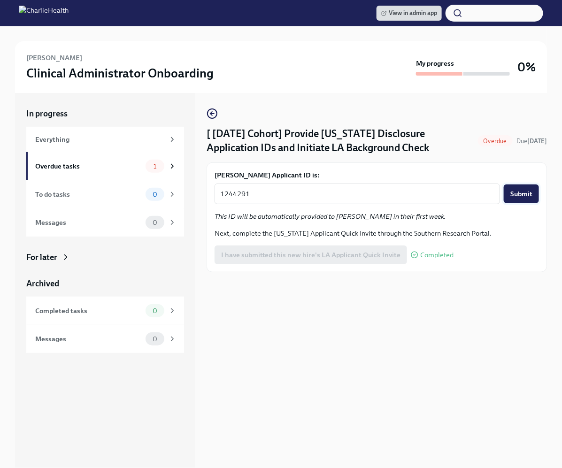
click at [533, 203] on button "Submit" at bounding box center [521, 194] width 35 height 19
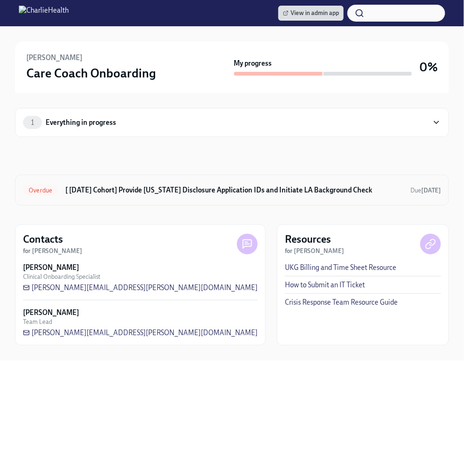
click at [195, 190] on h6 "[ [DATE] Cohort] Provide [US_STATE] Disclosure Application IDs and Initiate LA …" at bounding box center [233, 190] width 337 height 10
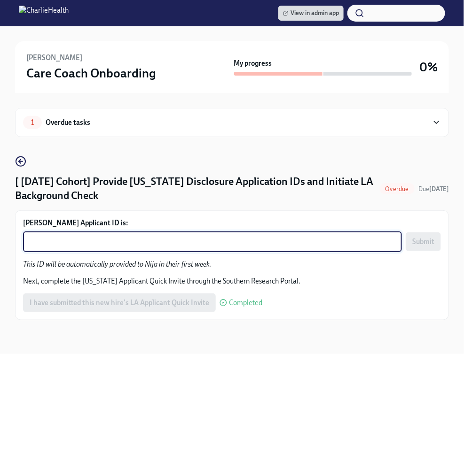
click at [124, 241] on textarea "[PERSON_NAME] Applicant ID is:" at bounding box center [212, 241] width 367 height 11
paste textarea "1244297"
type textarea "1244297"
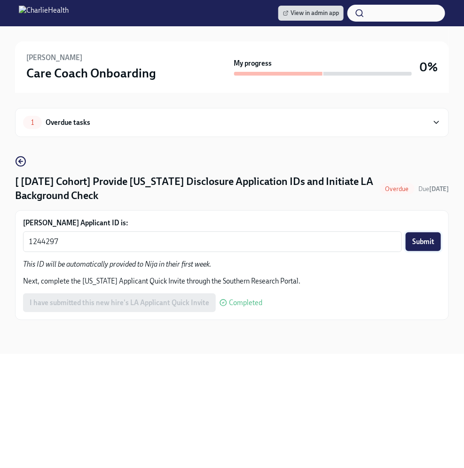
click at [414, 246] on span "Submit" at bounding box center [423, 241] width 22 height 9
